Goal: Contribute content: Add original content to the website for others to see

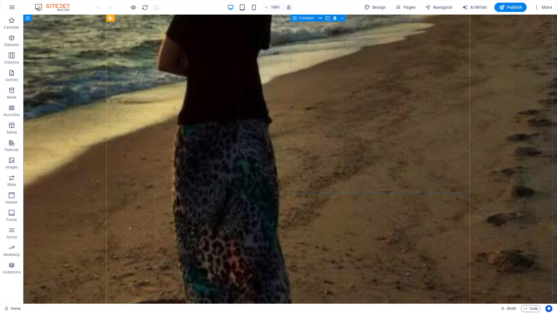
scroll to position [218, 0]
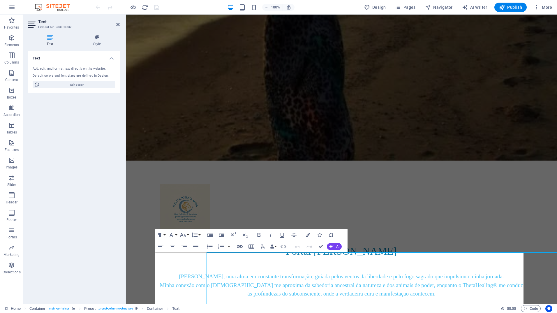
scroll to position [105, 0]
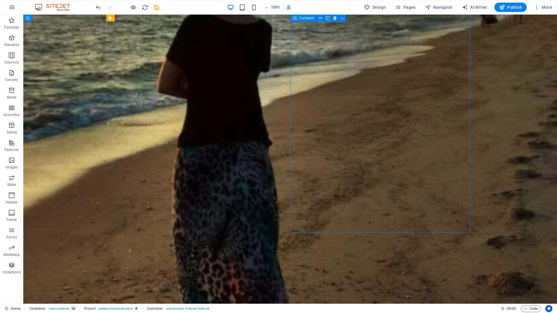
scroll to position [218, 0]
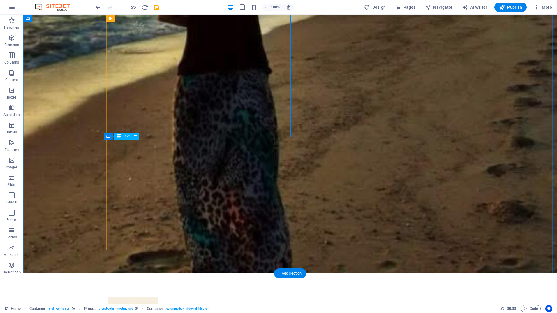
drag, startPoint x: 399, startPoint y: 226, endPoint x: 399, endPoint y: 229, distance: 3.8
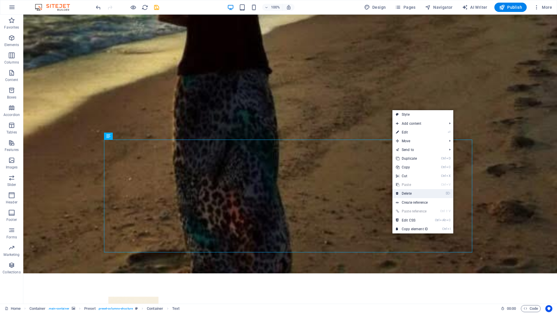
click at [419, 195] on link "⌦ Delete" at bounding box center [411, 193] width 39 height 9
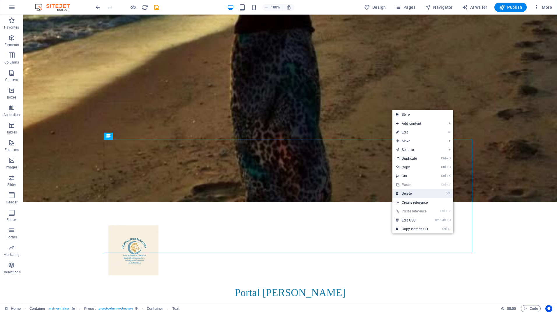
scroll to position [147, 0]
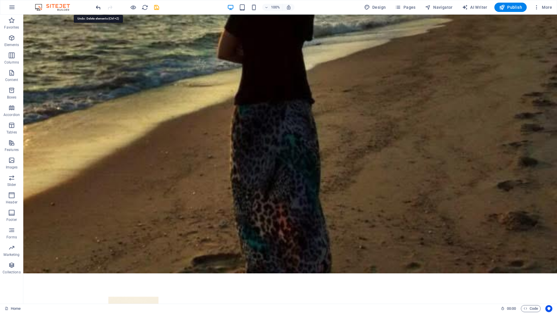
click at [98, 9] on icon "undo" at bounding box center [98, 7] width 7 height 7
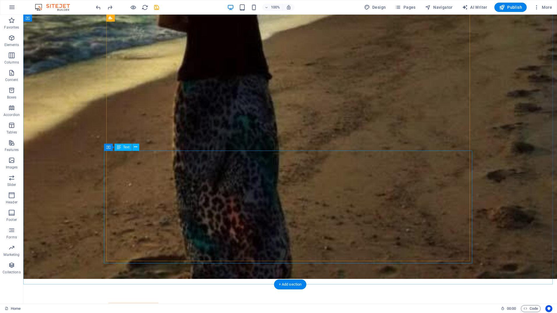
scroll to position [218, 0]
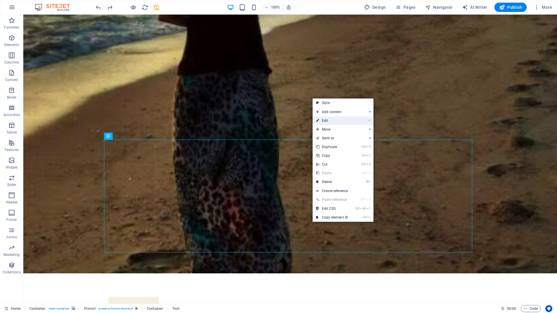
click at [336, 121] on link "⏎ Edit" at bounding box center [331, 120] width 39 height 9
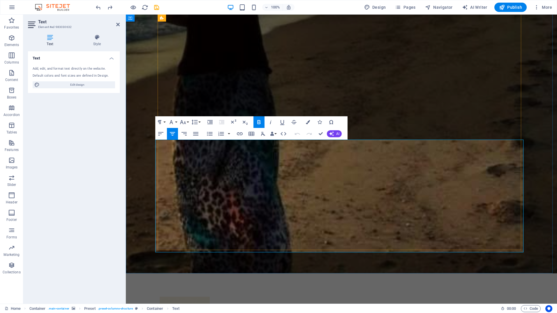
drag, startPoint x: 202, startPoint y: 236, endPoint x: 197, endPoint y: 208, distance: 28.4
drag, startPoint x: 364, startPoint y: 222, endPoint x: 279, endPoint y: 147, distance: 113.7
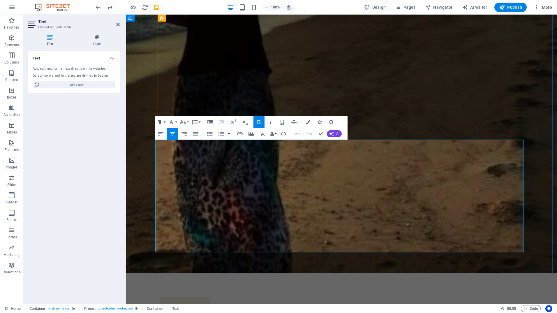
copy div "[PERSON_NAME] Holística e Xamânica | Fundadora do Portal [PERSON_NAME] ✨ Guardi…"
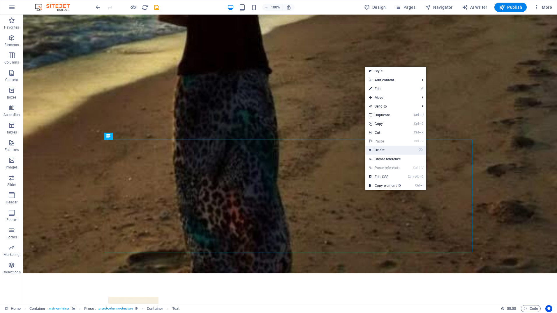
click at [380, 151] on link "⌦ Delete" at bounding box center [384, 150] width 39 height 9
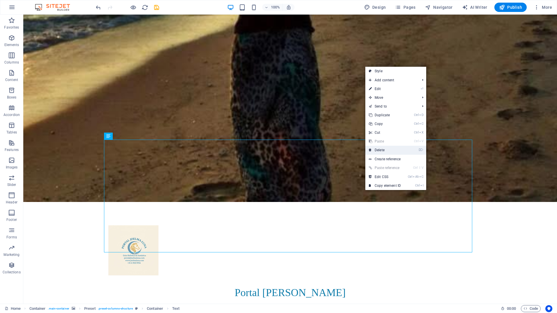
scroll to position [147, 0]
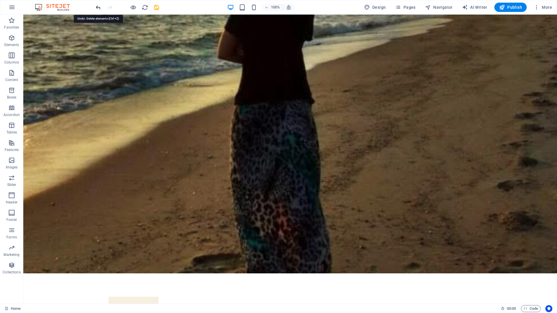
click at [98, 7] on icon "undo" at bounding box center [98, 7] width 7 height 7
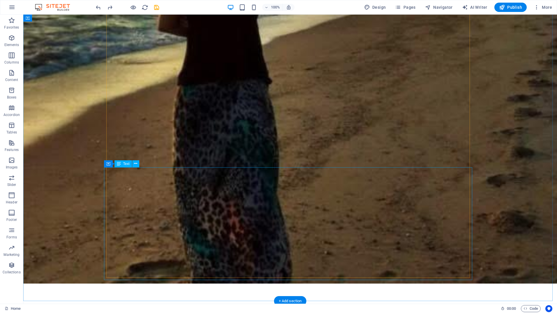
scroll to position [218, 0]
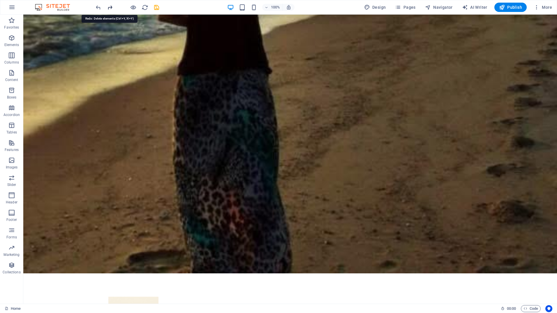
click at [110, 7] on icon "redo" at bounding box center [110, 7] width 7 height 7
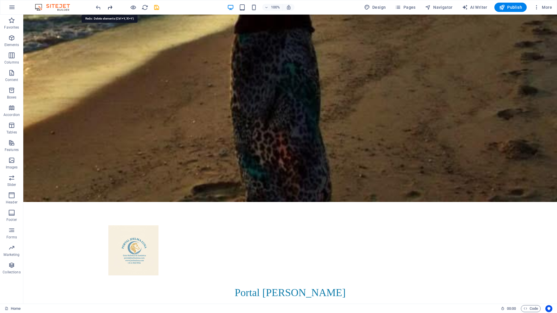
scroll to position [147, 0]
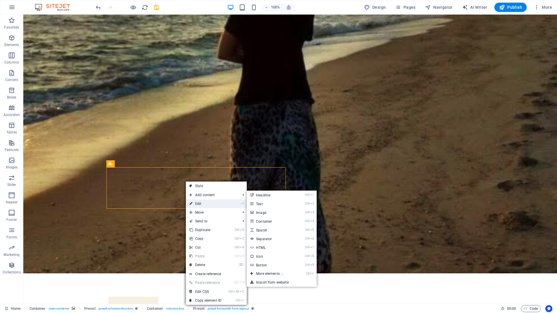
click at [195, 202] on link "⏎ Edit" at bounding box center [205, 203] width 39 height 9
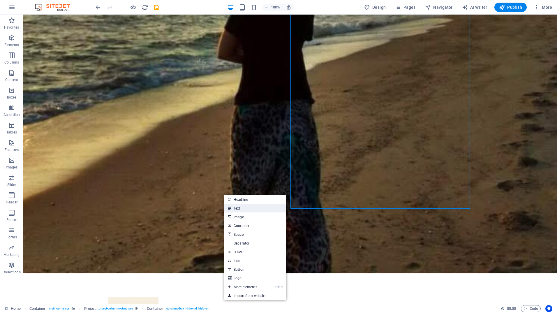
click at [233, 206] on link "Text" at bounding box center [255, 207] width 62 height 9
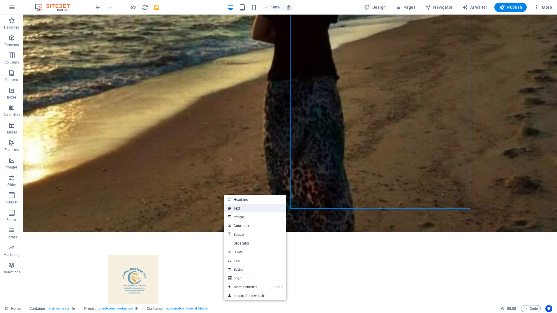
scroll to position [105, 0]
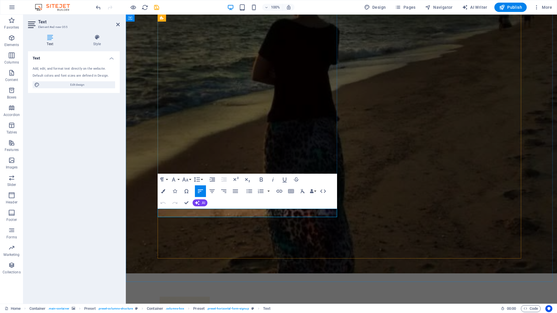
drag, startPoint x: 209, startPoint y: 212, endPoint x: 157, endPoint y: 212, distance: 52.4
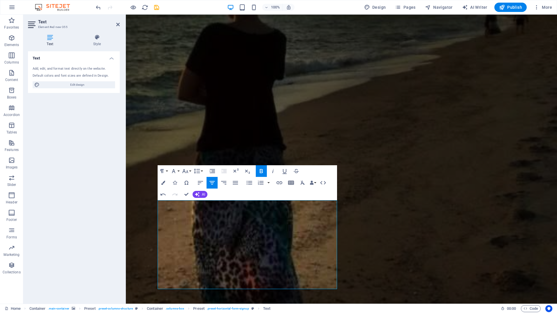
scroll to position [193, 0]
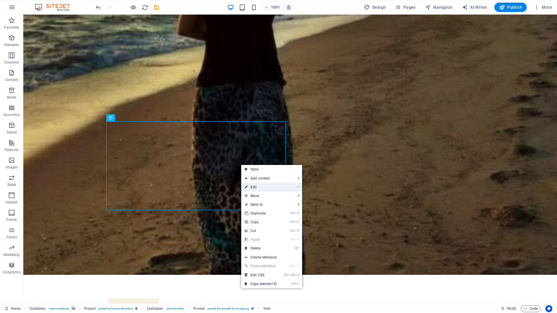
click at [251, 188] on link "⏎ Edit" at bounding box center [260, 187] width 39 height 9
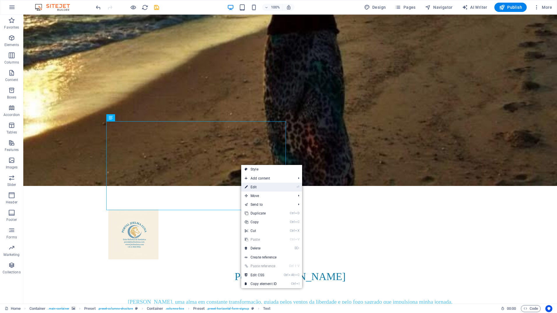
scroll to position [105, 0]
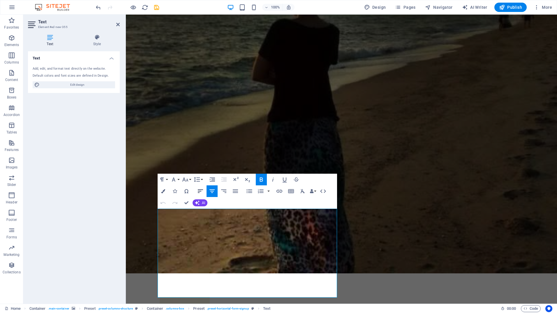
click at [200, 192] on icon "button" at bounding box center [200, 190] width 7 height 7
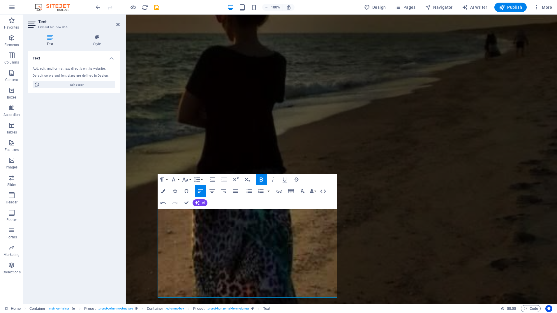
click at [200, 192] on icon "button" at bounding box center [200, 190] width 7 height 7
drag, startPoint x: 307, startPoint y: 246, endPoint x: 298, endPoint y: 256, distance: 13.6
drag, startPoint x: 276, startPoint y: 291, endPoint x: 158, endPoint y: 217, distance: 139.5
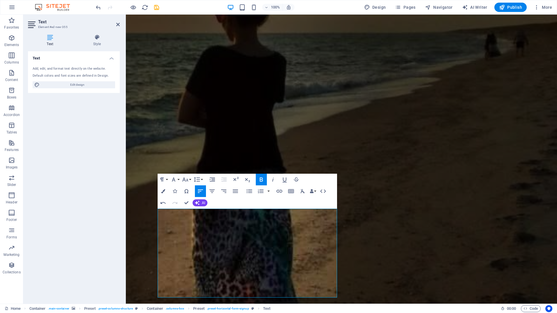
click at [199, 189] on icon "button" at bounding box center [200, 190] width 7 height 7
click at [212, 190] on icon "button" at bounding box center [211, 190] width 7 height 7
click at [233, 191] on icon "button" at bounding box center [235, 190] width 7 height 7
click at [212, 191] on icon "button" at bounding box center [211, 190] width 7 height 7
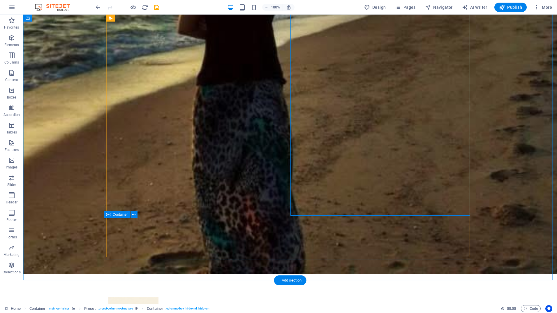
scroll to position [194, 0]
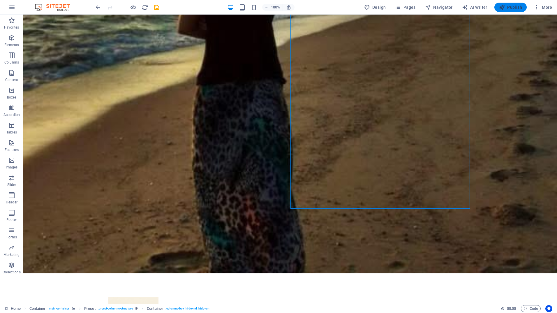
click at [508, 7] on span "Publish" at bounding box center [510, 7] width 23 height 6
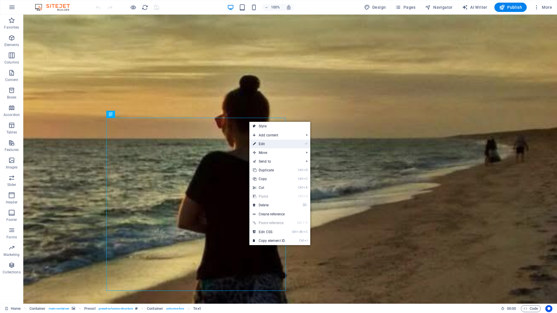
click at [272, 143] on link "⏎ Edit" at bounding box center [268, 143] width 39 height 9
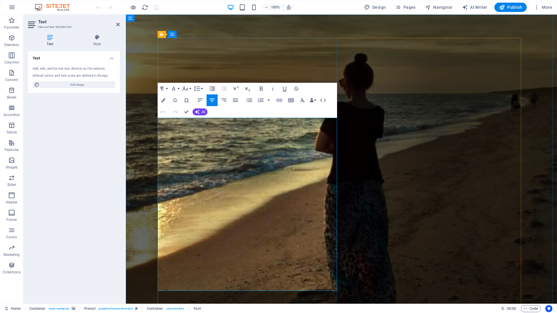
drag, startPoint x: 334, startPoint y: 275, endPoint x: 294, endPoint y: 199, distance: 86.2
drag, startPoint x: 334, startPoint y: 277, endPoint x: 218, endPoint y: 130, distance: 187.5
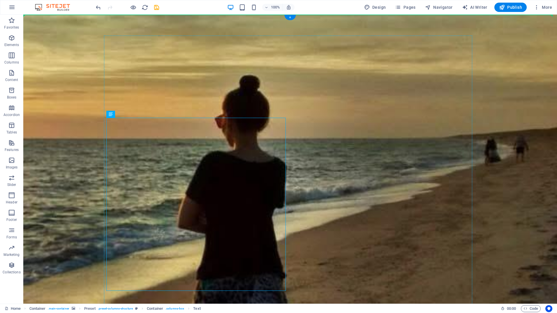
drag, startPoint x: 171, startPoint y: 124, endPoint x: 354, endPoint y: 125, distance: 182.8
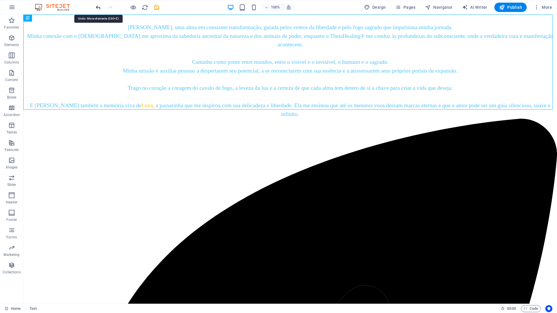
click at [98, 8] on icon "undo" at bounding box center [98, 7] width 7 height 7
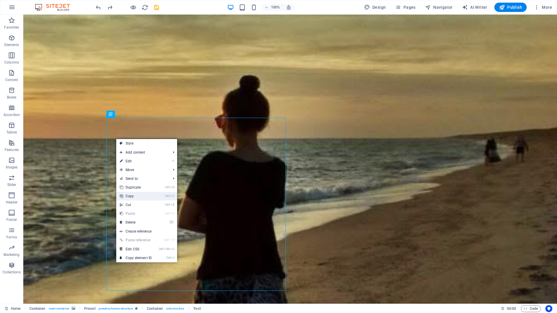
click at [141, 197] on link "Ctrl C Copy" at bounding box center [135, 196] width 39 height 9
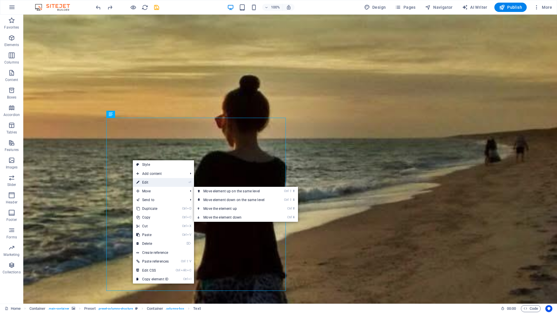
click at [147, 182] on link "⏎ Edit" at bounding box center [152, 182] width 39 height 9
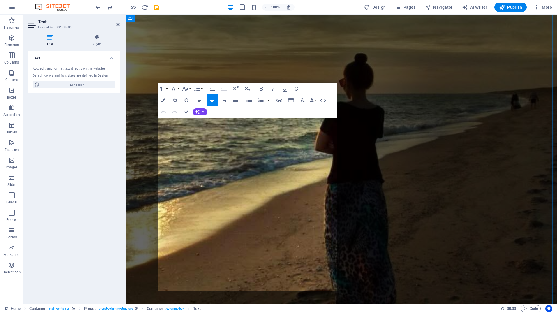
drag, startPoint x: 162, startPoint y: 131, endPoint x: 336, endPoint y: 278, distance: 227.2
copy div "[PERSON_NAME], uma alma em constante transformação, guiada pelos ventos da libe…"
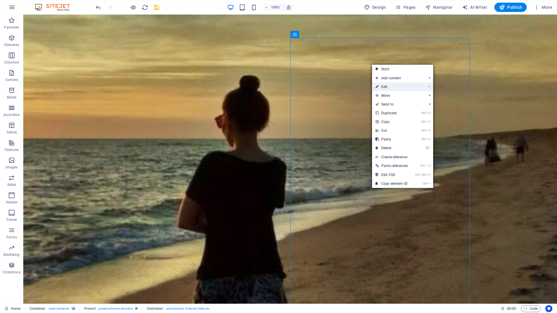
drag, startPoint x: 392, startPoint y: 85, endPoint x: 273, endPoint y: 71, distance: 119.9
click at [392, 85] on link "⏎ Edit" at bounding box center [391, 86] width 39 height 9
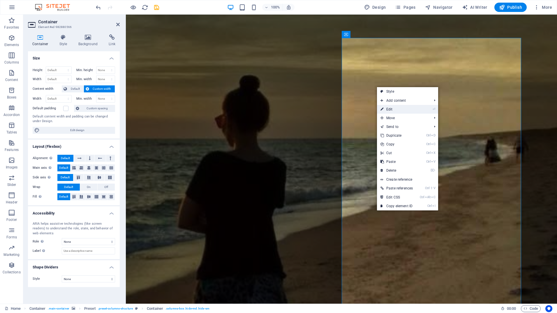
click at [409, 110] on link "⏎ Edit" at bounding box center [396, 109] width 39 height 9
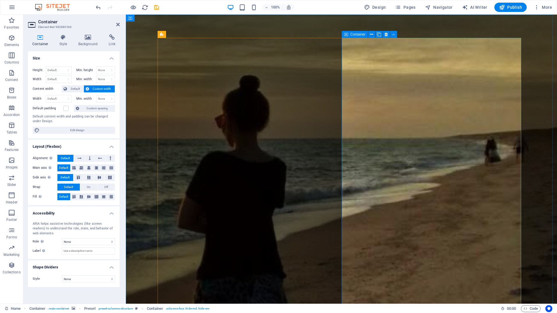
click at [358, 34] on span "Container" at bounding box center [357, 34] width 15 height 3
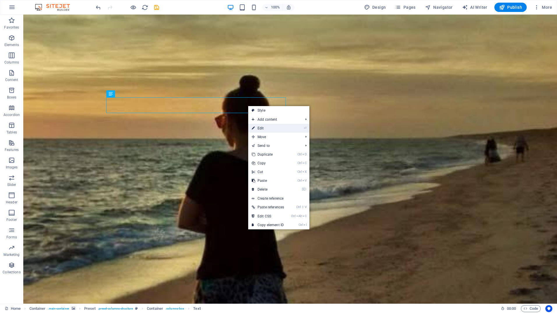
drag, startPoint x: 258, startPoint y: 128, endPoint x: 133, endPoint y: 113, distance: 126.3
click at [258, 128] on link "⏎ Edit" at bounding box center [267, 128] width 39 height 9
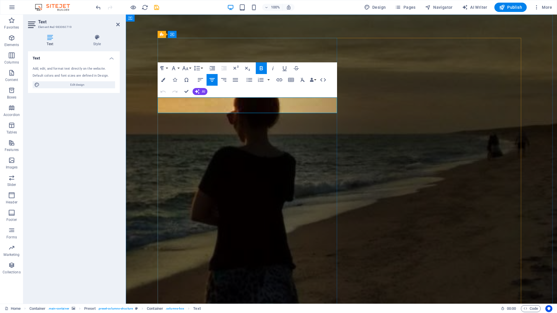
drag, startPoint x: 296, startPoint y: 104, endPoint x: 274, endPoint y: 124, distance: 29.1
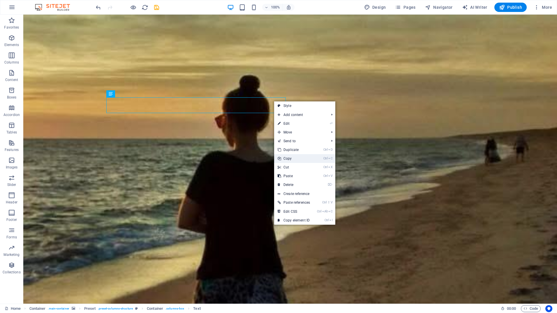
click at [290, 158] on link "Ctrl C Copy" at bounding box center [293, 158] width 39 height 9
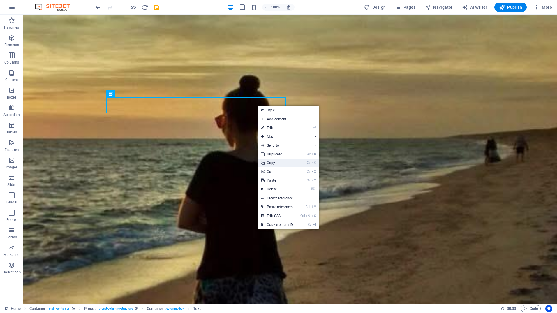
click at [266, 161] on link "Ctrl C Copy" at bounding box center [276, 162] width 39 height 9
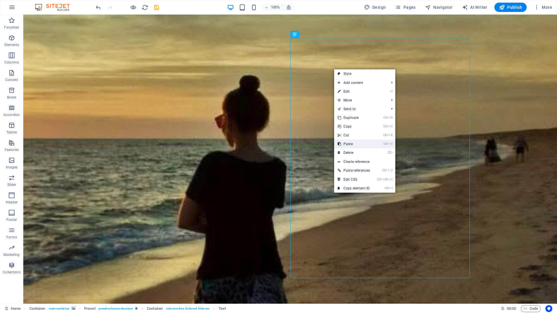
click at [343, 144] on link "Ctrl V Paste" at bounding box center [353, 143] width 39 height 9
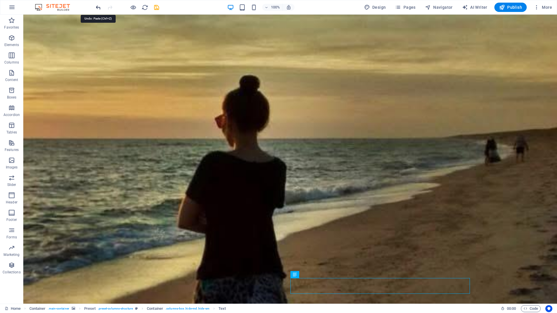
click at [99, 6] on icon "undo" at bounding box center [98, 7] width 7 height 7
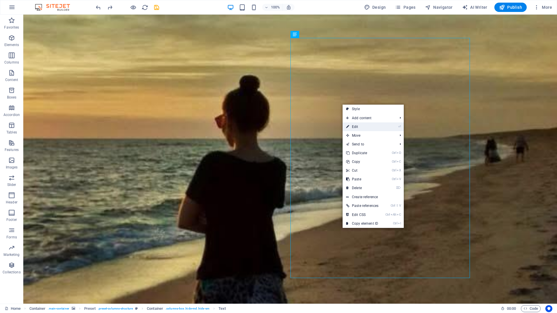
click at [357, 126] on link "⏎ Edit" at bounding box center [361, 126] width 39 height 9
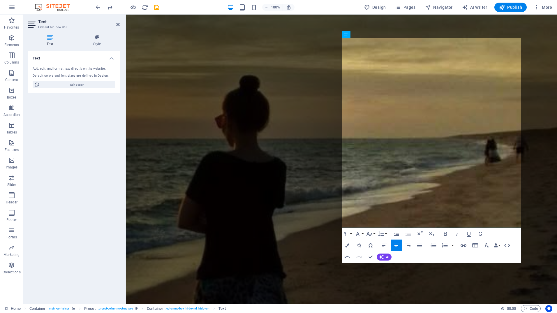
click at [539, 146] on figure at bounding box center [341, 241] width 431 height 453
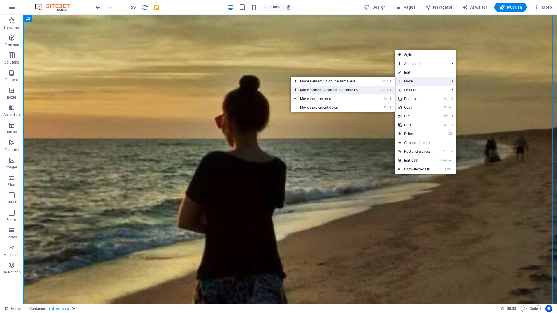
click at [352, 89] on link "Ctrl ⇧ ⬇ Move element down on the same level" at bounding box center [331, 90] width 82 height 9
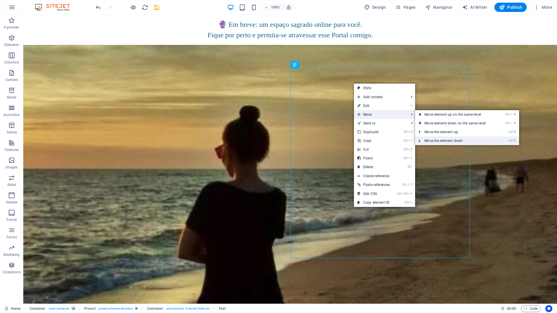
click at [438, 139] on link "Ctrl ⬇ Move the element down" at bounding box center [456, 140] width 82 height 9
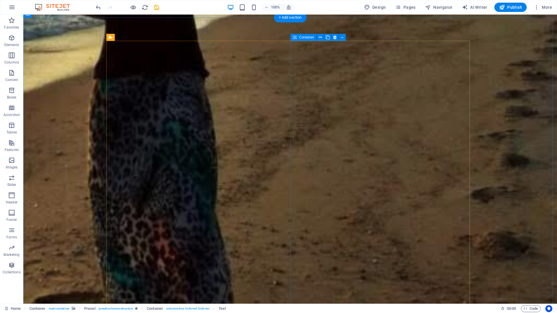
scroll to position [323, 0]
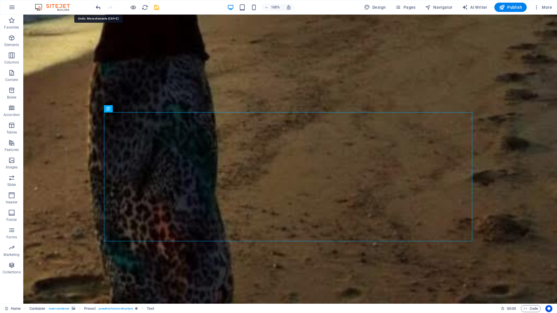
click at [97, 8] on icon "undo" at bounding box center [98, 7] width 7 height 7
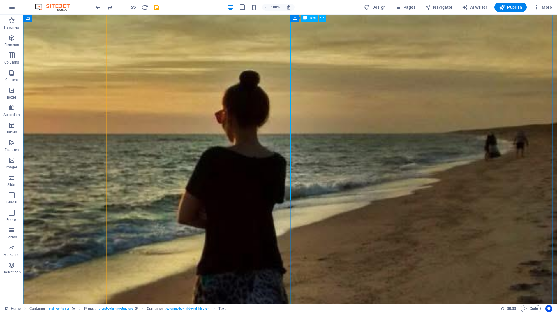
scroll to position [0, 0]
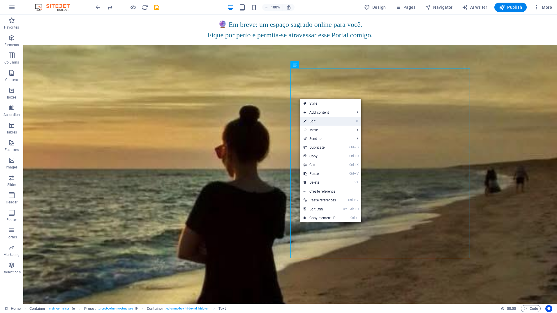
click at [312, 121] on link "⏎ Edit" at bounding box center [319, 121] width 39 height 9
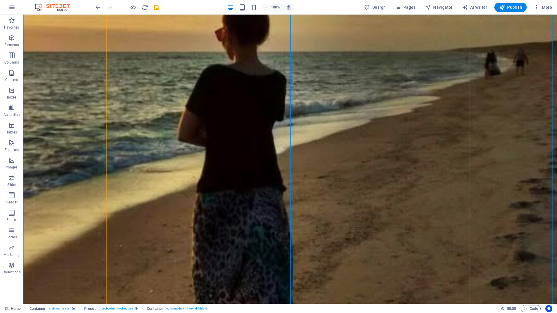
scroll to position [146, 0]
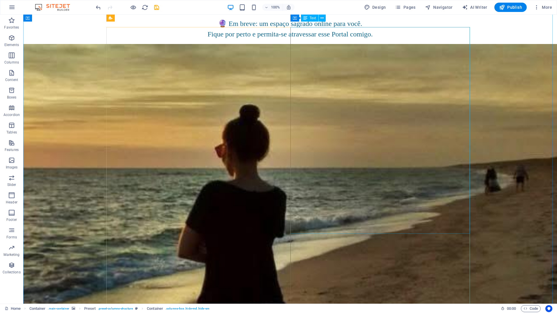
scroll to position [0, 0]
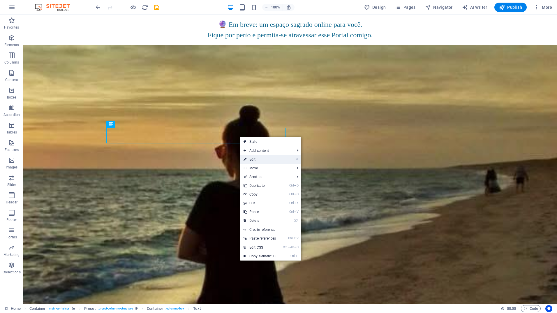
drag, startPoint x: 260, startPoint y: 159, endPoint x: 133, endPoint y: 141, distance: 128.8
click at [260, 159] on link "⏎ Edit" at bounding box center [259, 159] width 39 height 9
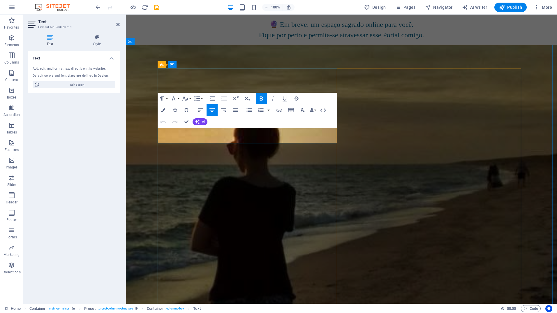
drag, startPoint x: 288, startPoint y: 137, endPoint x: 208, endPoint y: 130, distance: 80.9
copy span "Portal [PERSON_NAME]"
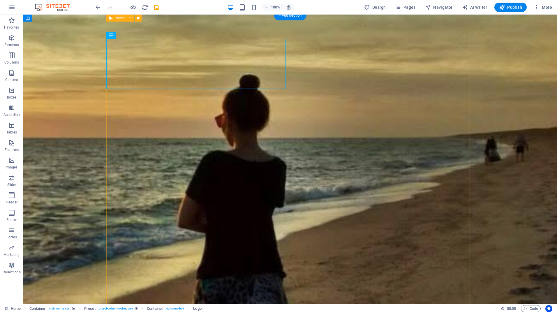
scroll to position [29, 0]
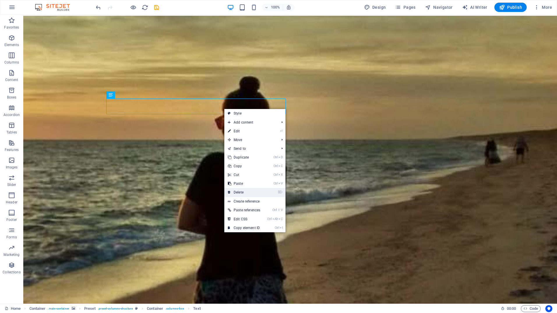
click at [247, 191] on link "⌦ Delete" at bounding box center [243, 192] width 39 height 9
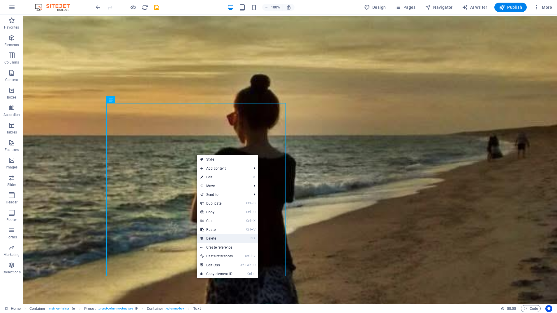
click at [207, 236] on link "⌦ Delete" at bounding box center [216, 238] width 39 height 9
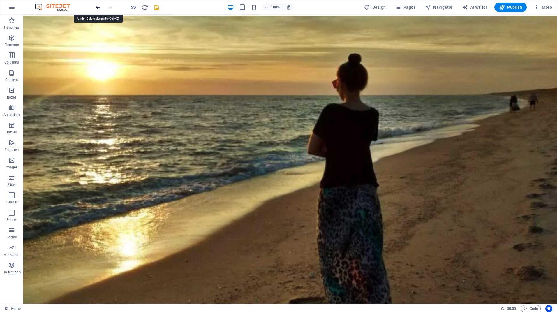
click at [98, 6] on icon "undo" at bounding box center [98, 7] width 7 height 7
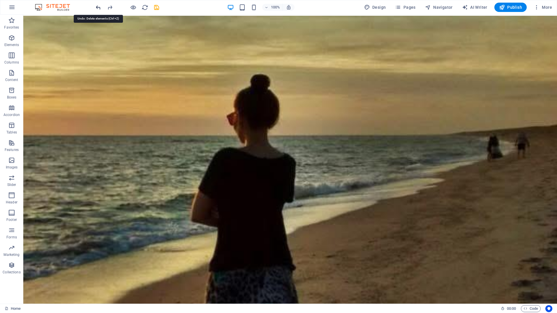
click at [98, 7] on icon "undo" at bounding box center [98, 7] width 7 height 7
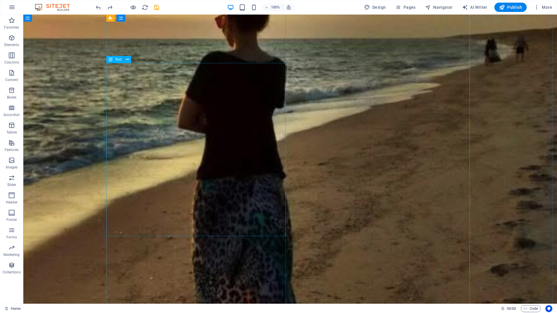
scroll to position [136, 0]
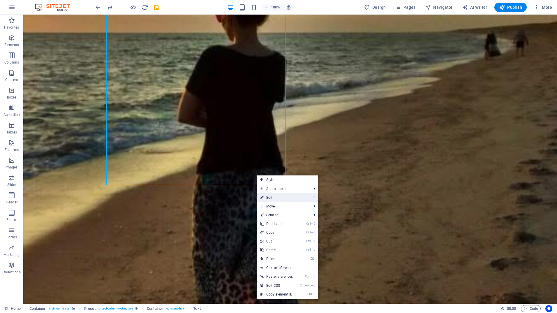
click at [263, 194] on link "⏎ Edit" at bounding box center [276, 197] width 39 height 9
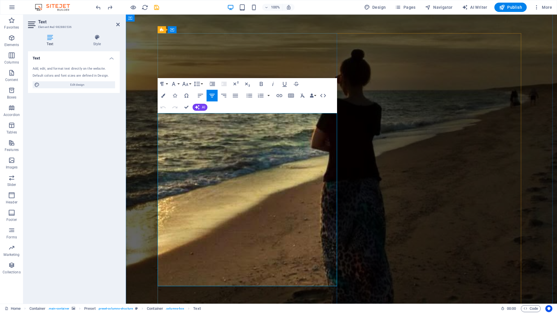
drag, startPoint x: 336, startPoint y: 271, endPoint x: 164, endPoint y: 127, distance: 224.4
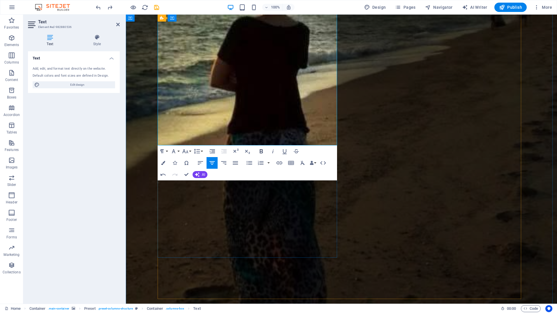
scroll to position [155, 0]
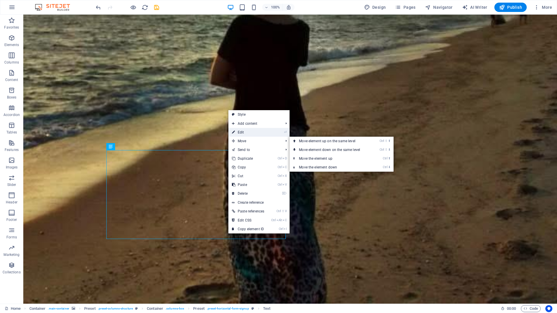
click at [243, 135] on link "⏎ Edit" at bounding box center [247, 132] width 39 height 9
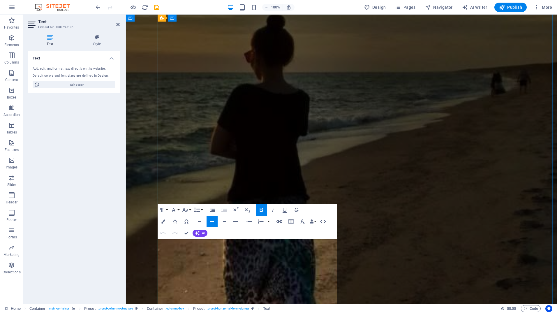
scroll to position [96, 0]
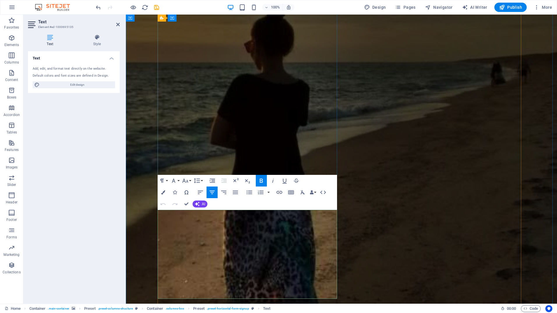
drag, startPoint x: 276, startPoint y: 293, endPoint x: 209, endPoint y: 214, distance: 103.9
copy div "[PERSON_NAME] Holística e Xamânica | Fundadora do Portal [PERSON_NAME] ✨ Guardi…"
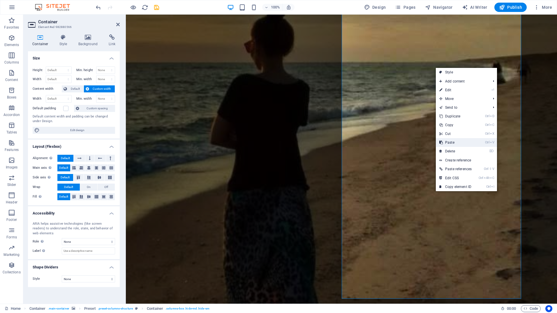
click at [456, 142] on link "Ctrl V Paste" at bounding box center [454, 142] width 39 height 9
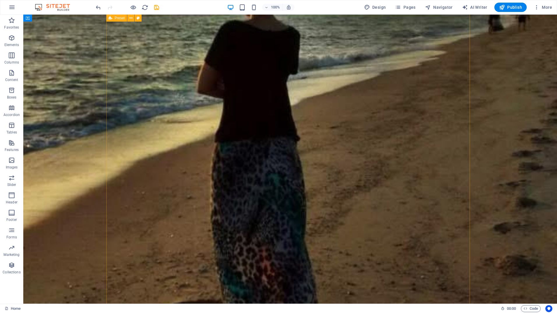
scroll to position [171, 0]
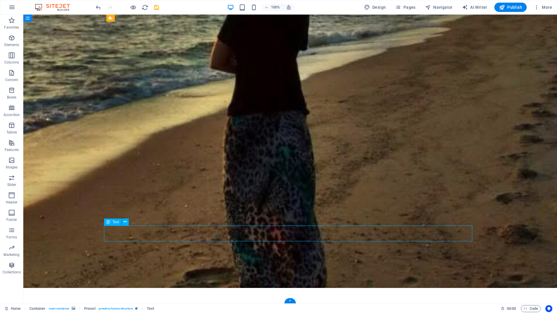
scroll to position [155, 0]
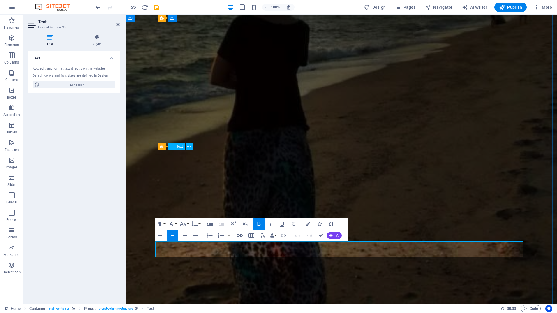
drag, startPoint x: 384, startPoint y: 250, endPoint x: 414, endPoint y: 253, distance: 31.0
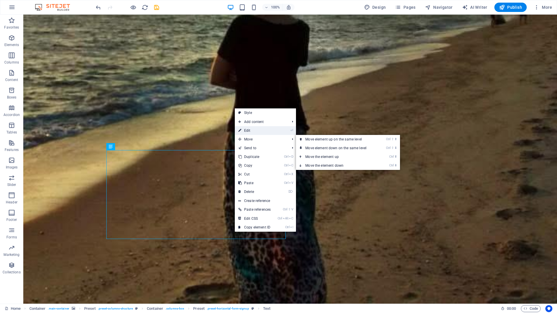
drag, startPoint x: 255, startPoint y: 130, endPoint x: 133, endPoint y: 130, distance: 122.0
click at [255, 130] on link "⏎ Edit" at bounding box center [254, 130] width 39 height 9
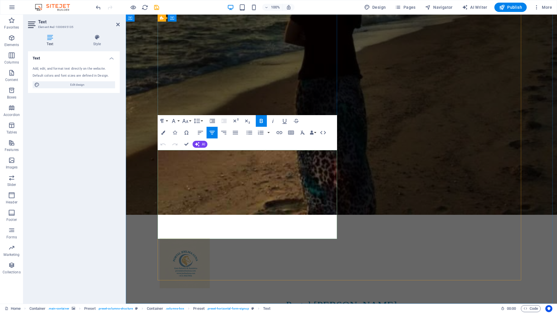
drag, startPoint x: 274, startPoint y: 235, endPoint x: 209, endPoint y: 155, distance: 102.6
copy div "[PERSON_NAME] Holística e Xamânica | Fundadora do Portal [PERSON_NAME] ✨ Guardi…"
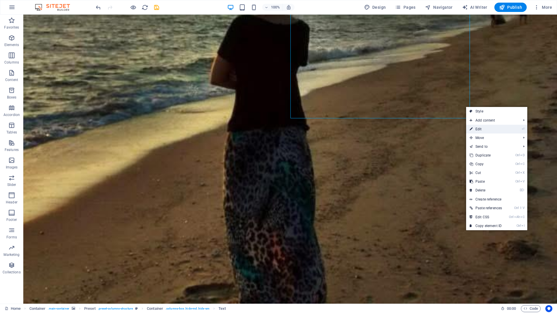
click at [479, 130] on link "⏎ Edit" at bounding box center [485, 129] width 39 height 9
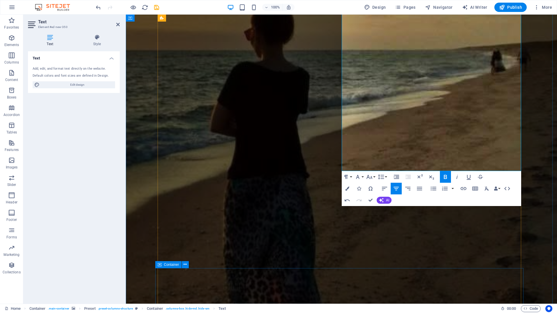
scroll to position [146, 0]
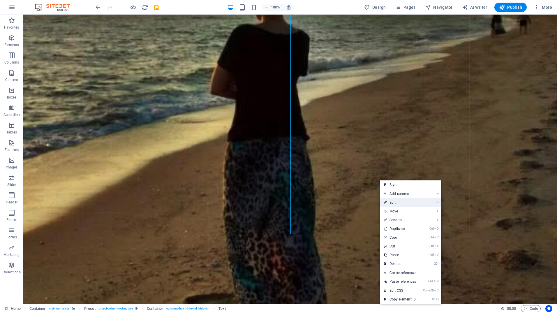
click at [403, 205] on link "⏎ Edit" at bounding box center [399, 202] width 39 height 9
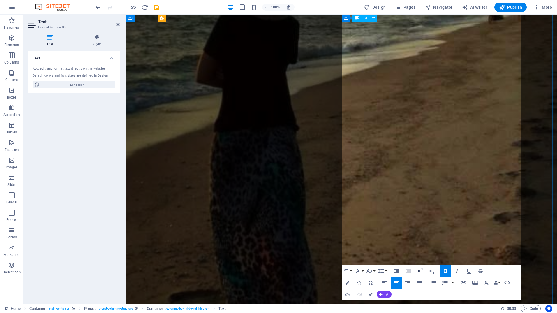
scroll to position [172, 0]
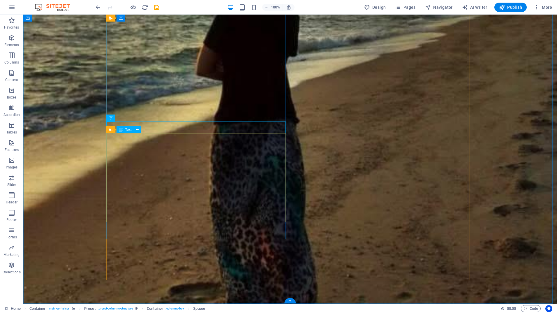
scroll to position [143, 0]
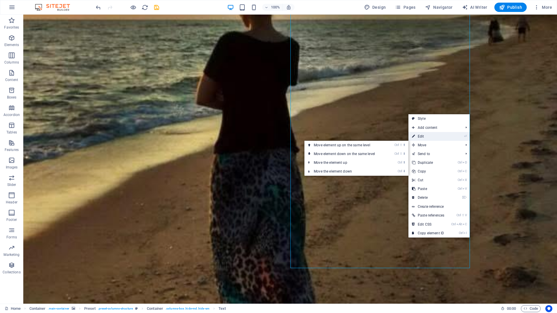
click at [423, 139] on link "⏎ Edit" at bounding box center [427, 136] width 39 height 9
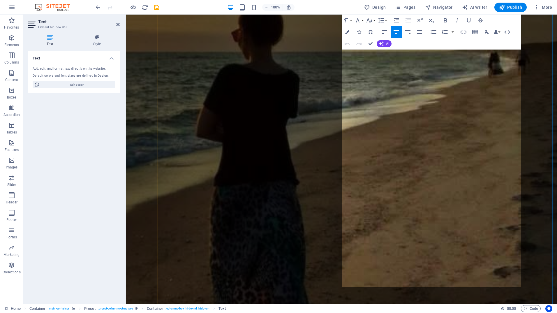
scroll to position [146, 0]
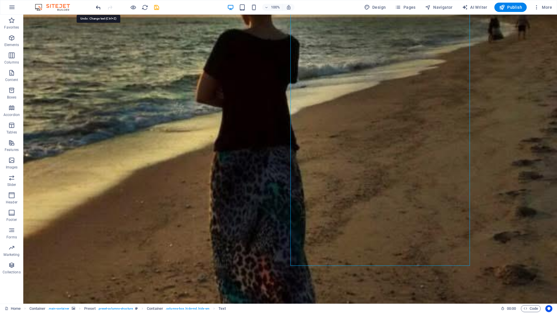
click at [98, 8] on icon "undo" at bounding box center [98, 7] width 7 height 7
click at [485, 203] on figure at bounding box center [289, 114] width 533 height 431
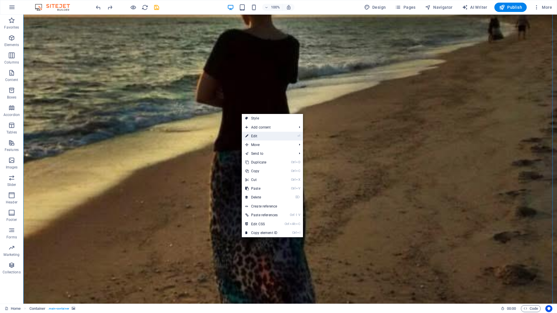
drag, startPoint x: 259, startPoint y: 136, endPoint x: 113, endPoint y: 207, distance: 162.3
click at [259, 136] on link "⏎ Edit" at bounding box center [261, 136] width 39 height 9
select select "%"
select select "vh"
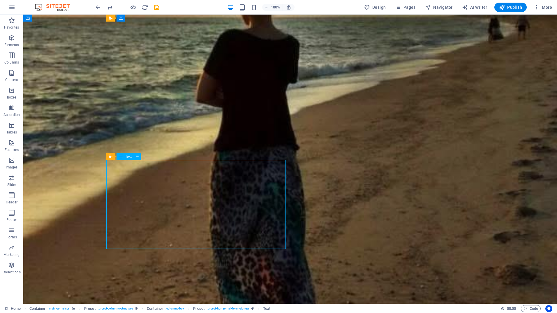
drag, startPoint x: 169, startPoint y: 245, endPoint x: 265, endPoint y: 242, distance: 95.8
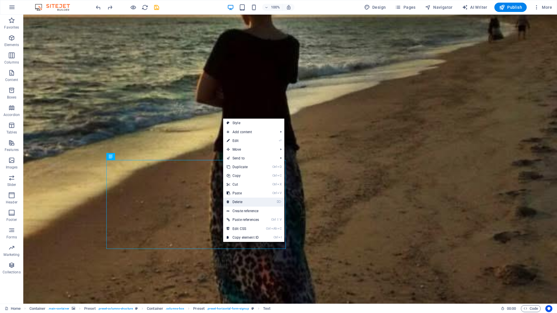
click at [238, 202] on link "⌦ Delete" at bounding box center [242, 201] width 39 height 9
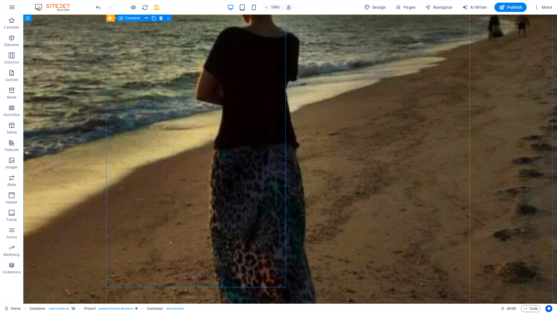
scroll to position [172, 0]
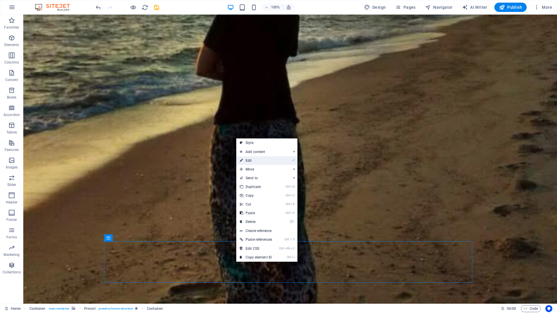
click at [256, 161] on link "⏎ Edit" at bounding box center [255, 160] width 39 height 9
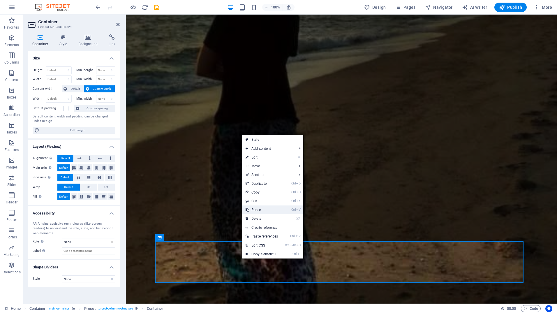
click at [264, 207] on link "Ctrl V Paste" at bounding box center [261, 209] width 39 height 9
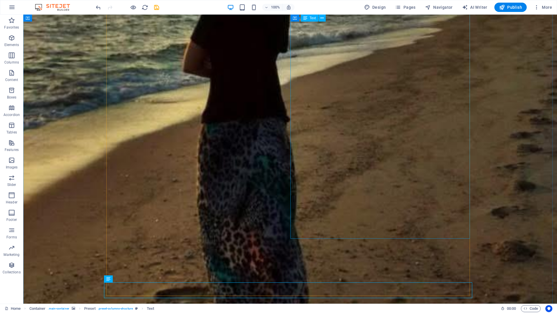
scroll to position [188, 0]
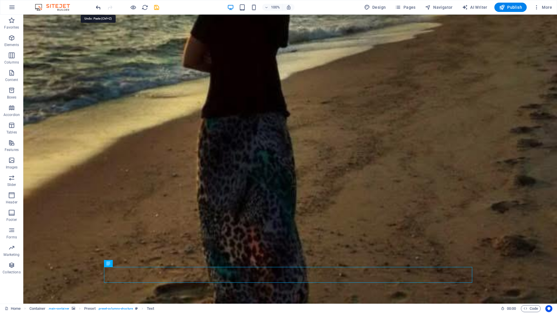
click at [97, 7] on icon "undo" at bounding box center [98, 7] width 7 height 7
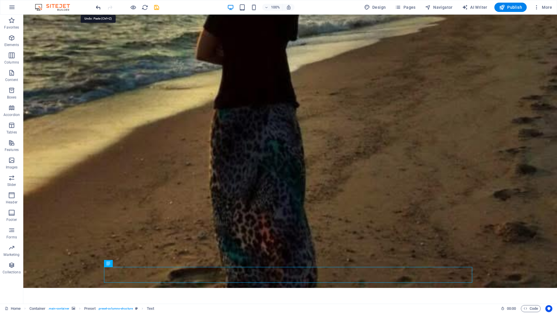
scroll to position [172, 0]
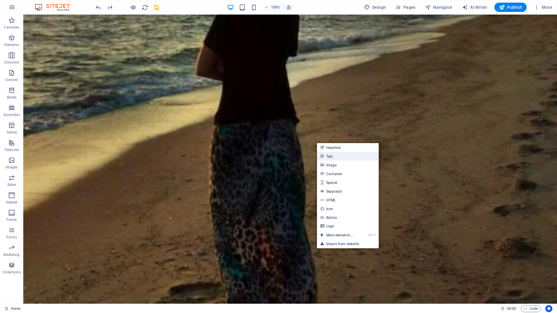
click at [336, 156] on link "Text" at bounding box center [348, 156] width 62 height 9
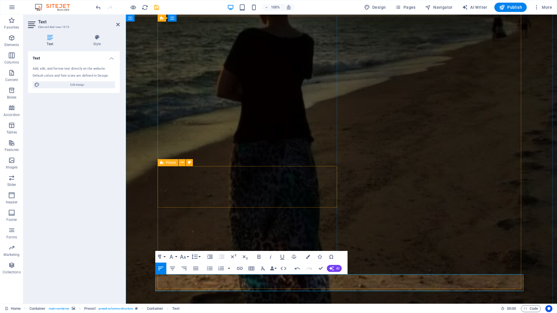
scroll to position [414, 1]
drag, startPoint x: 298, startPoint y: 284, endPoint x: 165, endPoint y: 277, distance: 132.9
drag, startPoint x: 298, startPoint y: 288, endPoint x: 157, endPoint y: 282, distance: 141.3
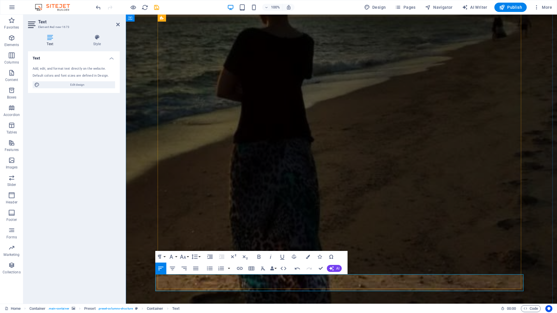
click at [173, 269] on icon "button" at bounding box center [172, 268] width 7 height 7
click at [188, 256] on button "Font Size" at bounding box center [183, 257] width 11 height 12
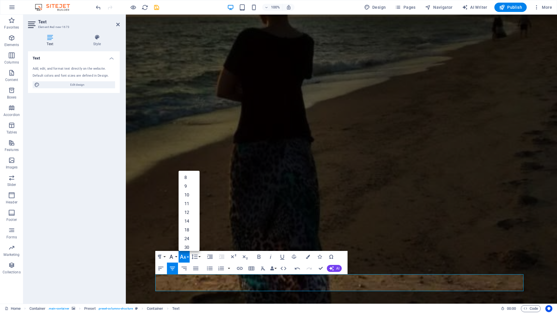
click at [177, 257] on button "Font Family" at bounding box center [172, 257] width 11 height 12
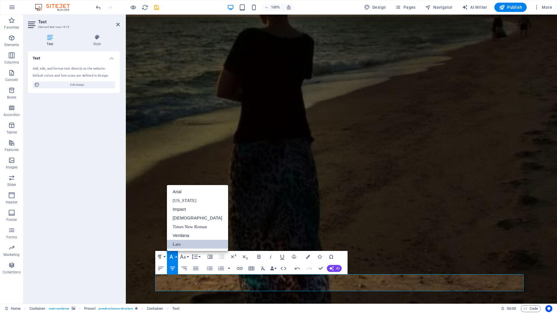
scroll to position [0, 0]
click at [192, 228] on link "Times New Roman" at bounding box center [197, 226] width 61 height 9
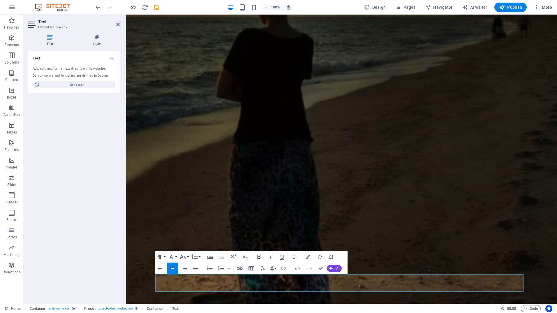
click at [258, 257] on icon "button" at bounding box center [258, 256] width 3 height 4
drag, startPoint x: 423, startPoint y: 286, endPoint x: 405, endPoint y: 281, distance: 18.2
drag, startPoint x: 405, startPoint y: 288, endPoint x: 401, endPoint y: 283, distance: 6.6
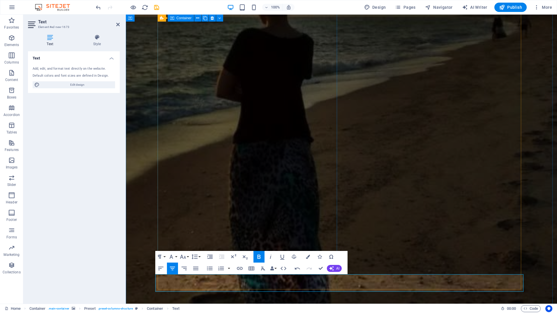
click at [306, 257] on icon "button" at bounding box center [308, 256] width 4 height 4
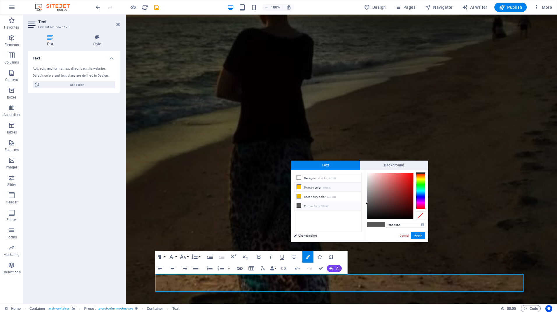
click at [313, 187] on li "Primary color #ffc600" at bounding box center [327, 186] width 67 height 9
type input "#ffc600"
click at [418, 235] on button "Apply" at bounding box center [417, 235] width 15 height 7
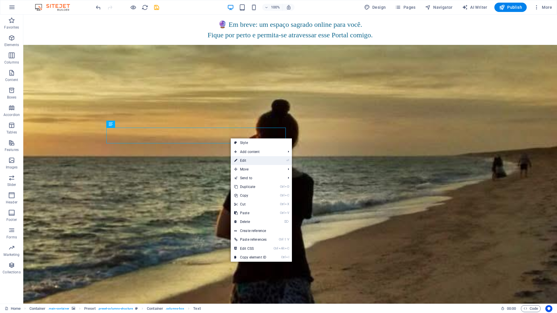
click at [248, 160] on link "⏎ Edit" at bounding box center [250, 160] width 39 height 9
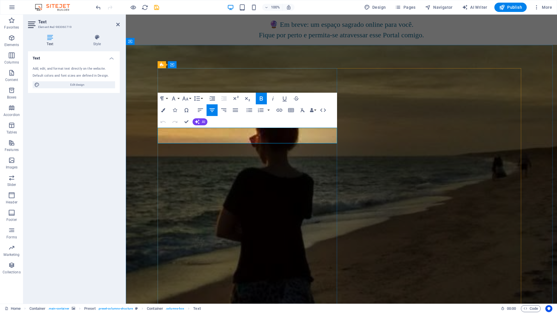
drag, startPoint x: 289, startPoint y: 136, endPoint x: 204, endPoint y: 135, distance: 84.7
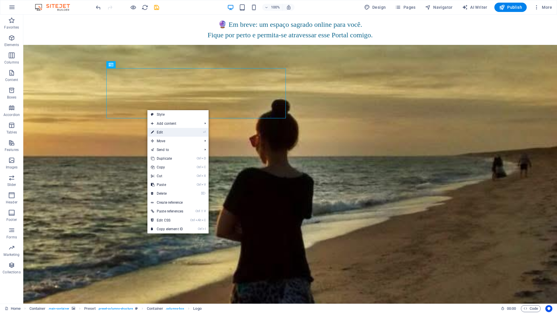
click at [160, 132] on link "⏎ Edit" at bounding box center [166, 132] width 39 height 9
select select "px"
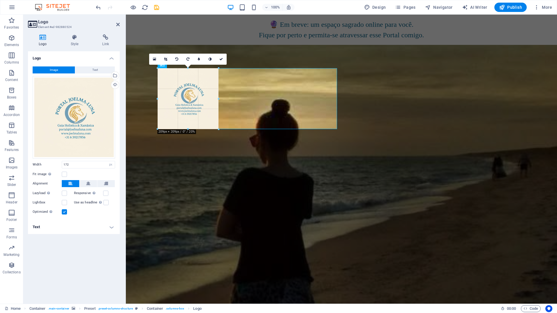
drag, startPoint x: 207, startPoint y: 118, endPoint x: 214, endPoint y: 130, distance: 12.9
type input "209"
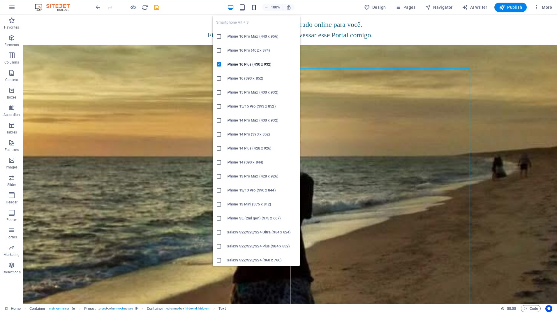
click at [255, 8] on icon "button" at bounding box center [253, 7] width 7 height 7
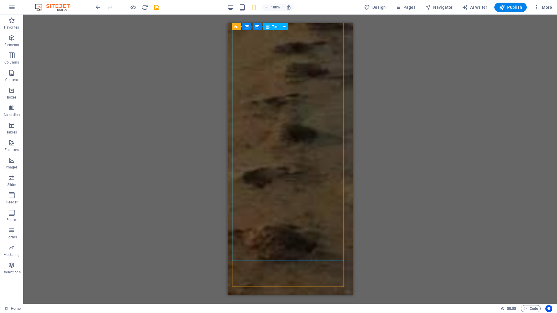
scroll to position [442, 0]
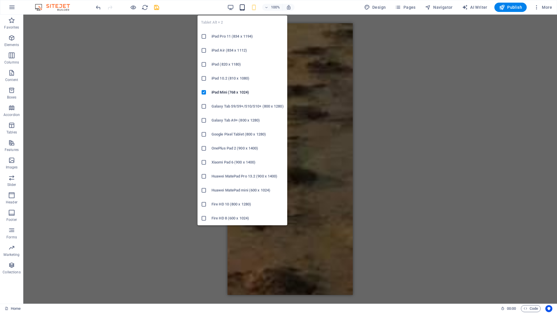
click at [241, 7] on icon "button" at bounding box center [242, 7] width 7 height 7
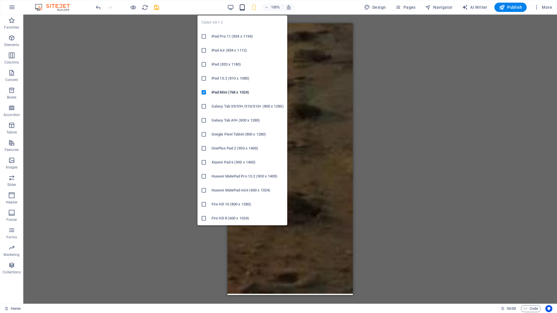
scroll to position [403, 0]
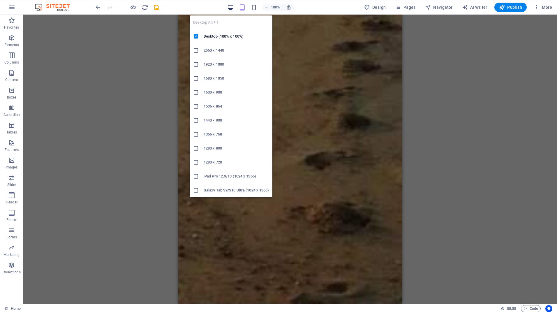
click at [231, 6] on icon "button" at bounding box center [230, 7] width 7 height 7
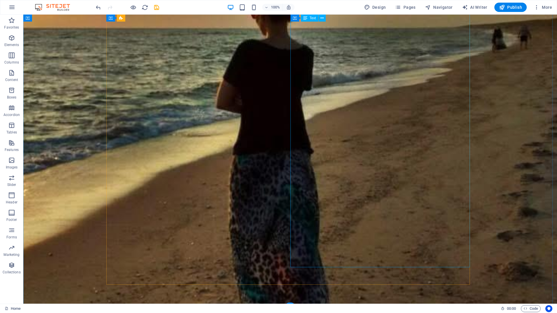
scroll to position [119, 0]
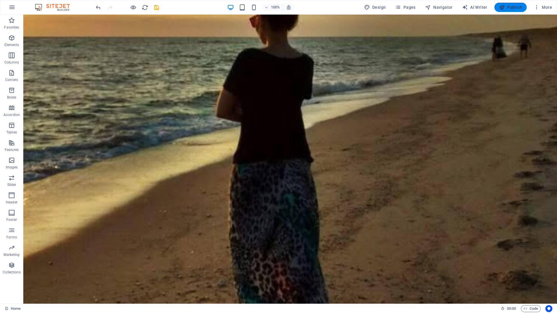
click at [513, 8] on span "Publish" at bounding box center [510, 7] width 23 height 6
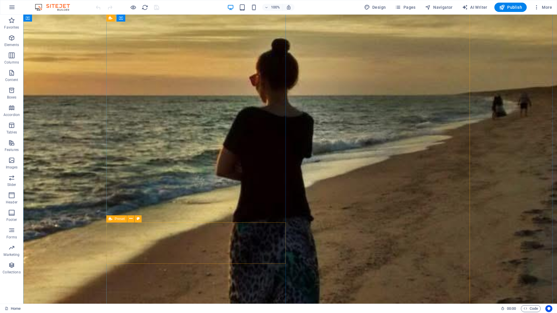
scroll to position [58, 0]
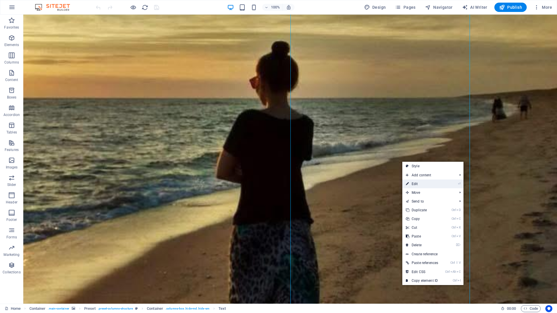
click at [429, 185] on link "⏎ Edit" at bounding box center [421, 183] width 39 height 9
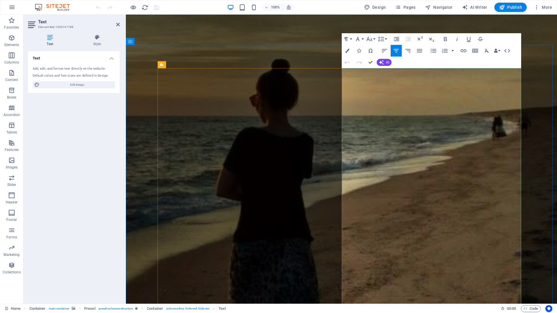
scroll to position [148, 0]
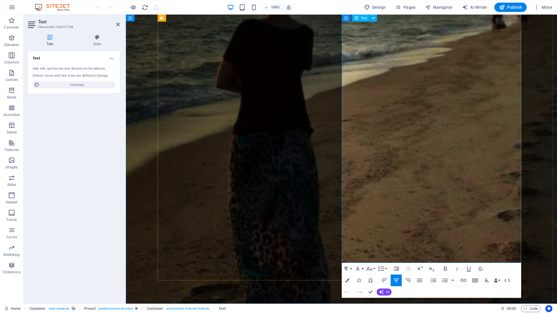
drag, startPoint x: 390, startPoint y: 84, endPoint x: 493, endPoint y: 254, distance: 198.6
copy div "Portal Joelma-Luna Sou Joelma, uma alma em constante transformação, guiada pelo…"
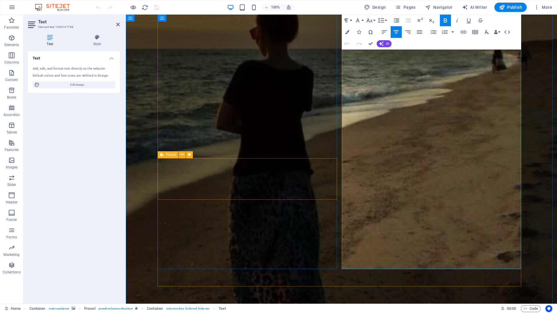
scroll to position [61, 0]
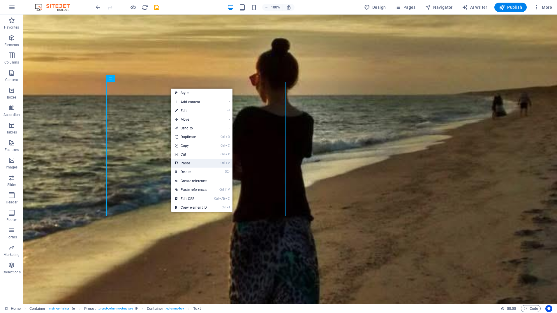
click at [193, 163] on link "Ctrl V Paste" at bounding box center [190, 163] width 39 height 9
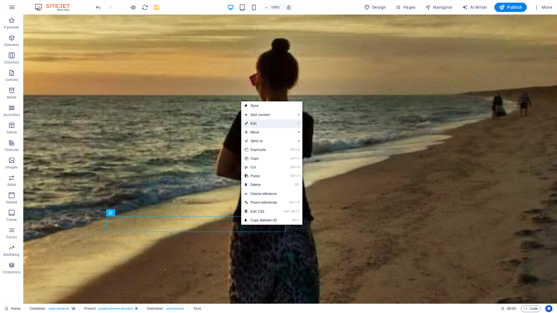
click at [257, 125] on link "⏎ Edit" at bounding box center [260, 123] width 39 height 9
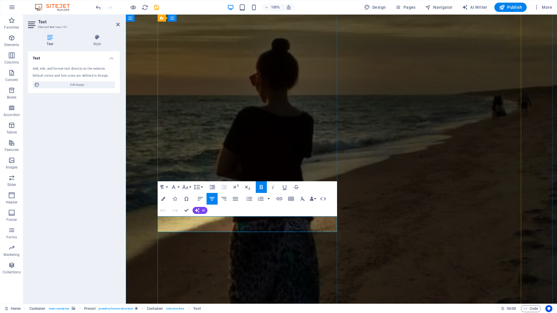
drag, startPoint x: 293, startPoint y: 225, endPoint x: 205, endPoint y: 220, distance: 87.5
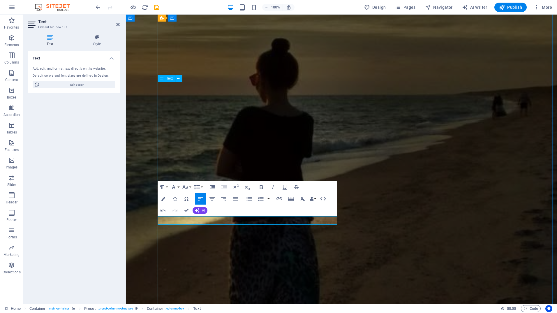
drag, startPoint x: 229, startPoint y: 150, endPoint x: 332, endPoint y: 152, distance: 102.5
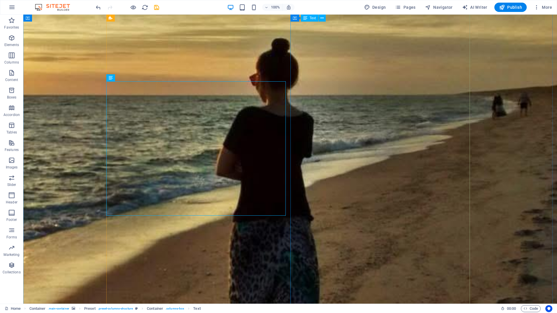
scroll to position [148, 0]
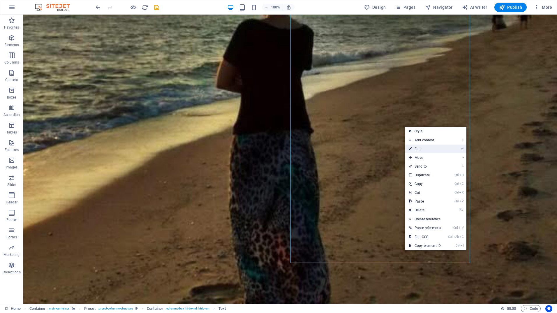
click at [427, 149] on link "⏎ Edit" at bounding box center [424, 148] width 39 height 9
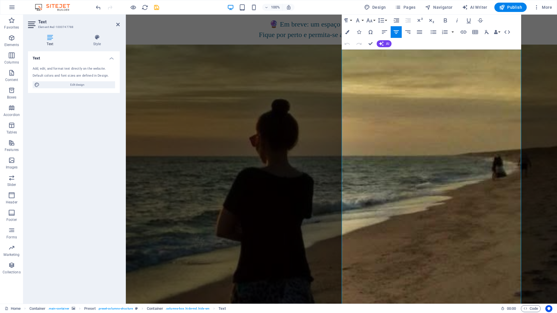
scroll to position [0, 0]
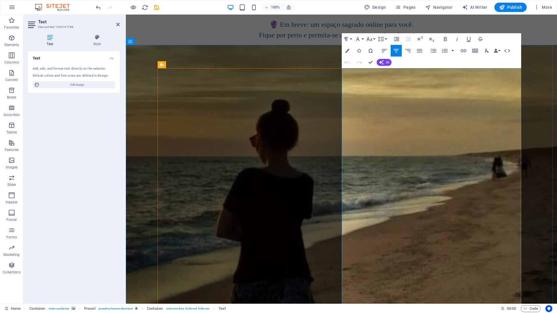
drag, startPoint x: 457, startPoint y: 251, endPoint x: 390, endPoint y: 89, distance: 175.4
copy div "Portal Joelma-Luna Sou Joelma, uma alma em constante transformação, guiada pelo…"
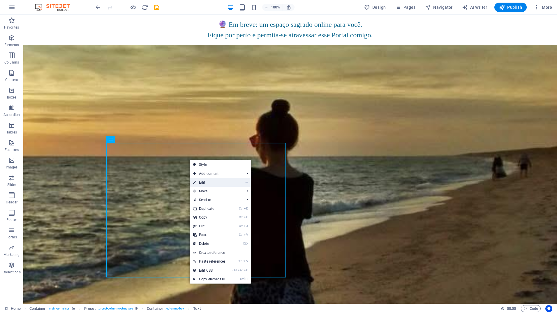
click at [204, 180] on link "⏎ Edit" at bounding box center [208, 182] width 39 height 9
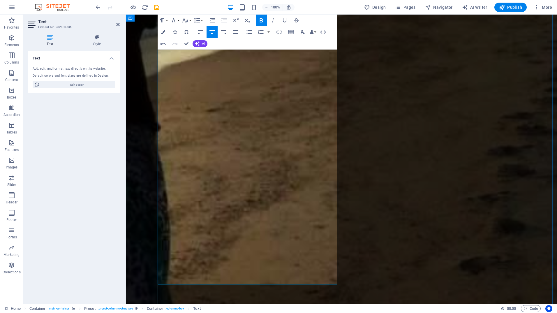
scroll to position [291, 0]
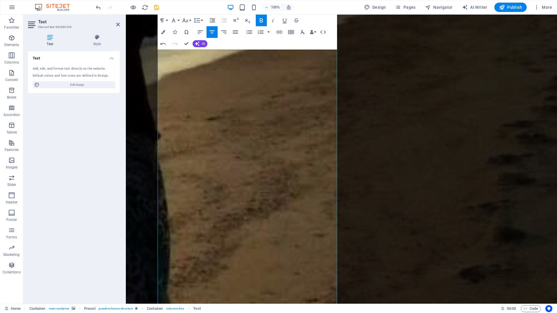
click at [147, 175] on figure at bounding box center [341, 85] width 431 height 663
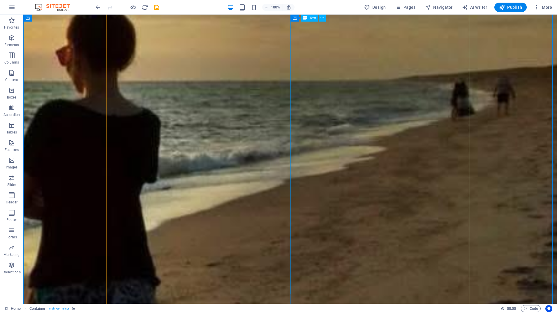
scroll to position [233, 0]
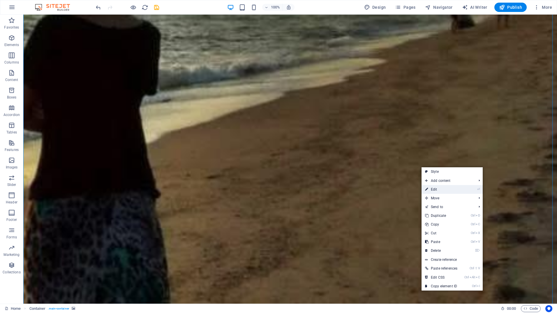
click at [437, 192] on link "⏎ Edit" at bounding box center [440, 189] width 39 height 9
select select "%"
select select "vh"
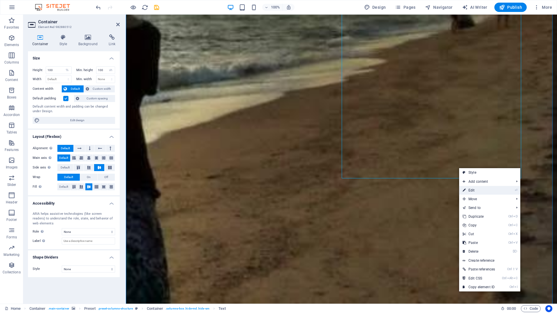
click at [472, 192] on link "⏎ Edit" at bounding box center [478, 190] width 39 height 9
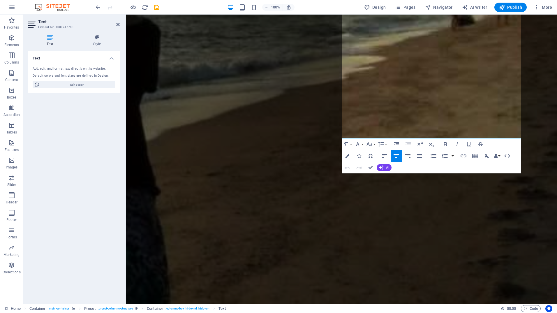
scroll to position [158, 0]
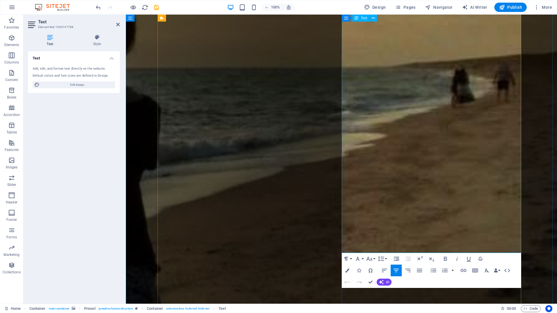
drag, startPoint x: 390, startPoint y: 85, endPoint x: 483, endPoint y: 242, distance: 182.7
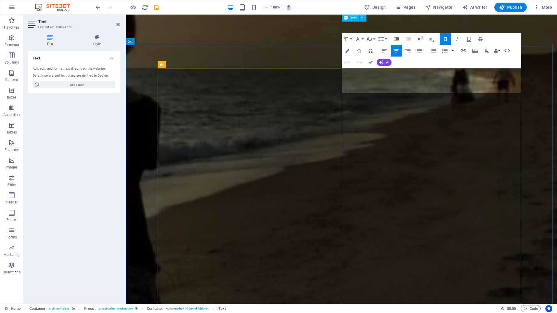
scroll to position [0, 0]
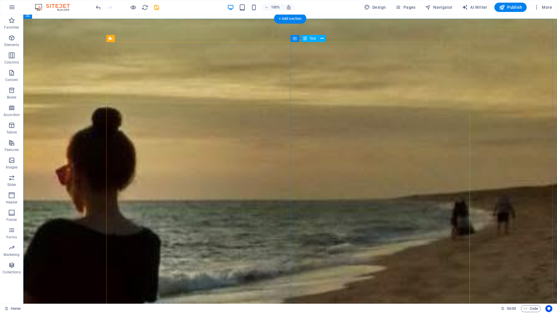
scroll to position [55, 0]
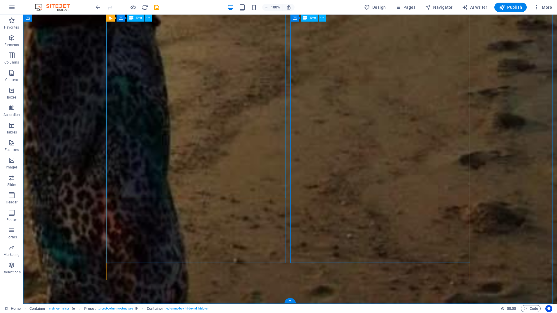
scroll to position [375, 0]
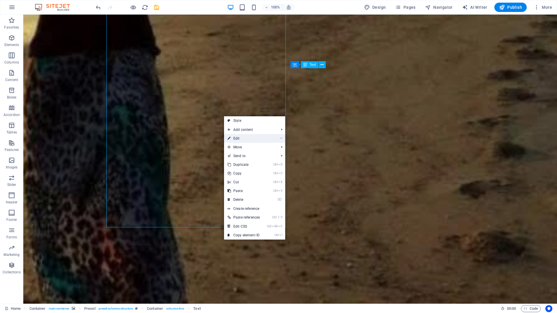
click at [241, 140] on link "⏎ Edit" at bounding box center [243, 138] width 39 height 9
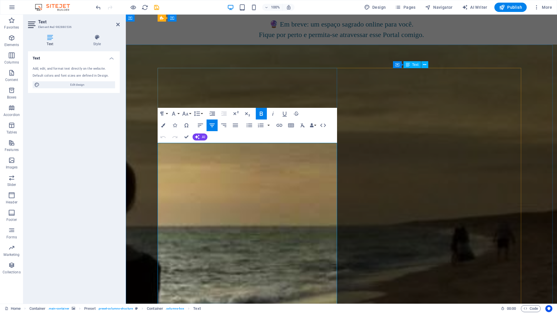
scroll to position [0, 0]
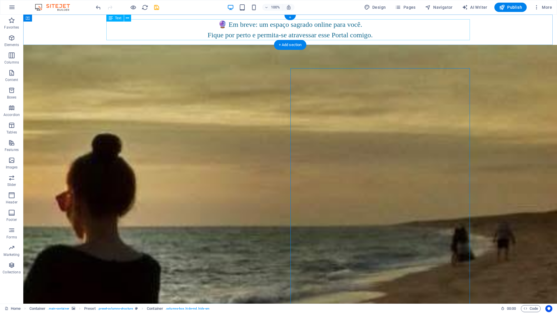
click at [389, 34] on div "🔮 Em breve: um espaço sagrado online para você. Fique por perto e permita-se at…" at bounding box center [289, 29] width 363 height 21
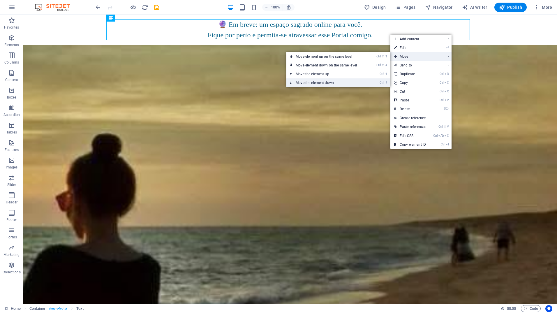
click at [331, 83] on link "Ctrl ⬇ Move the element down" at bounding box center [327, 82] width 82 height 9
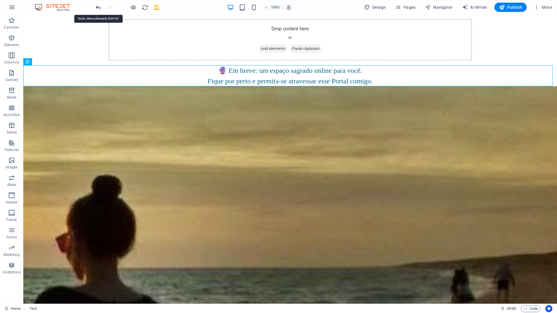
click at [99, 8] on icon "undo" at bounding box center [98, 7] width 7 height 7
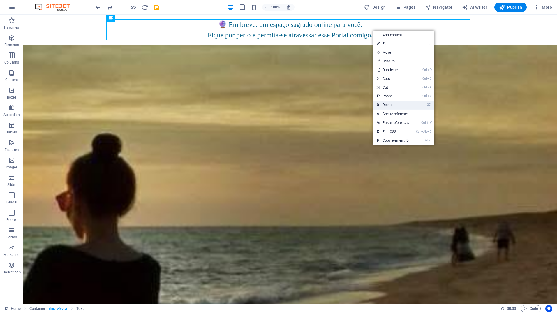
click at [390, 105] on link "⌦ Delete" at bounding box center [392, 104] width 39 height 9
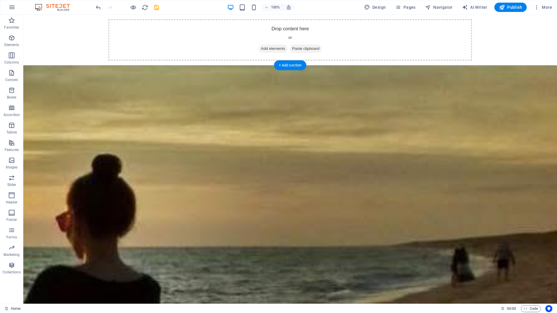
click at [56, 19] on button at bounding box center [53, 18] width 7 height 7
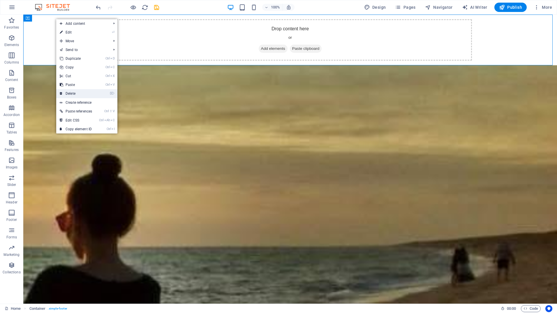
click at [77, 93] on link "⌦ Delete" at bounding box center [75, 93] width 39 height 9
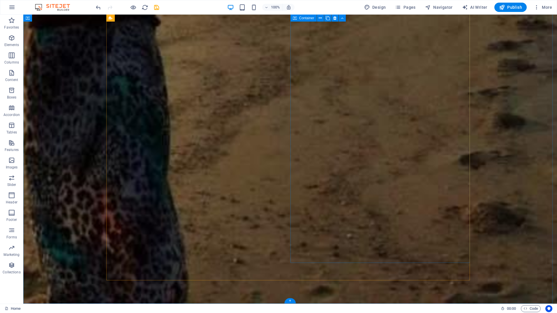
scroll to position [345, 0]
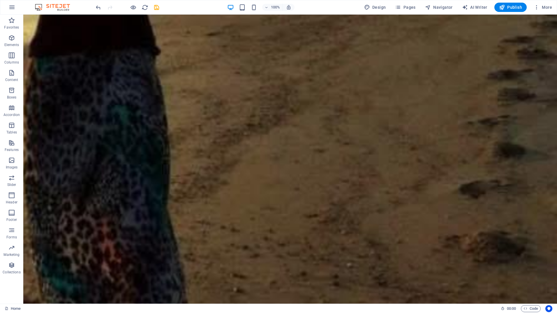
click at [84, 128] on figure at bounding box center [289, 0] width 533 height 663
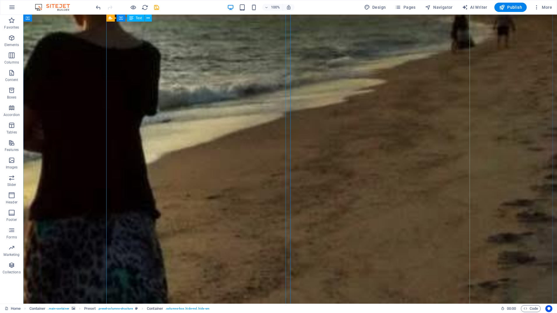
scroll to position [200, 0]
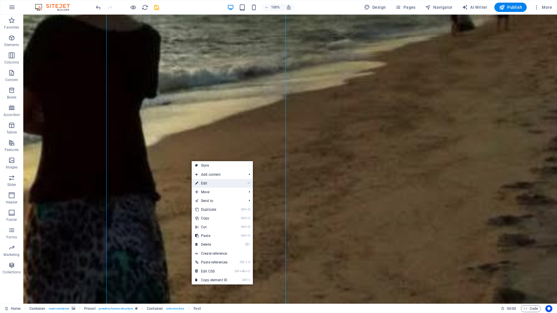
click at [207, 185] on link "⏎ Edit" at bounding box center [211, 183] width 39 height 9
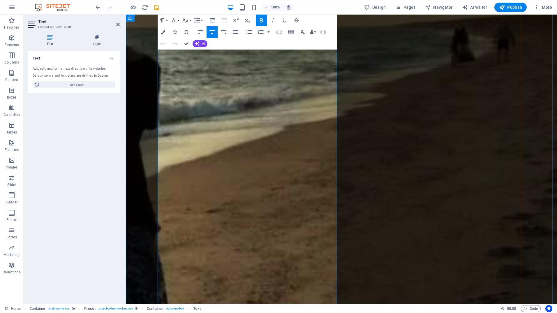
scroll to position [175, 0]
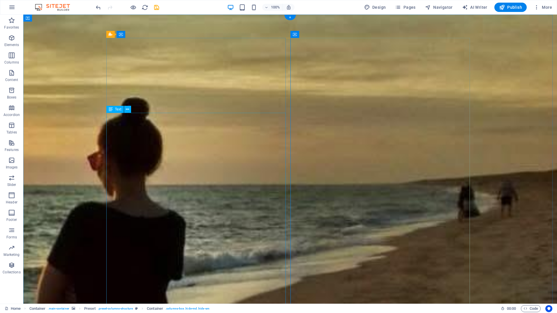
scroll to position [116, 0]
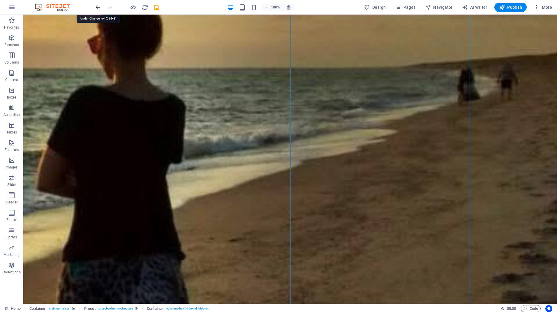
click at [99, 8] on icon "undo" at bounding box center [98, 7] width 7 height 7
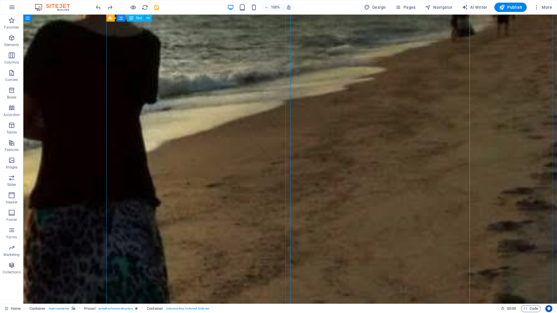
scroll to position [204, 0]
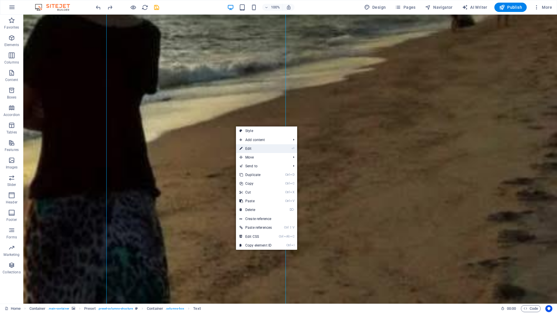
click at [255, 150] on link "⏎ Edit" at bounding box center [255, 148] width 39 height 9
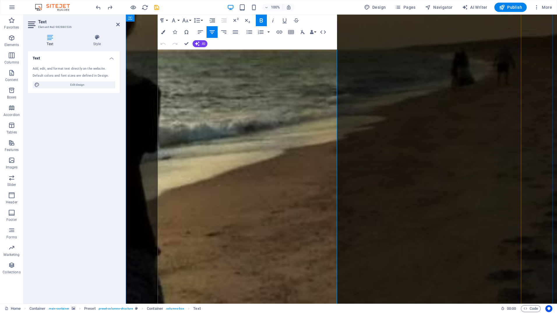
scroll to position [146, 0]
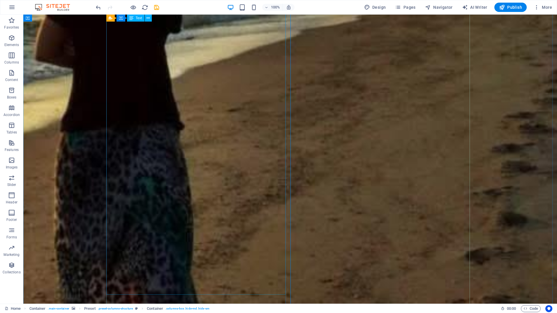
scroll to position [233, 0]
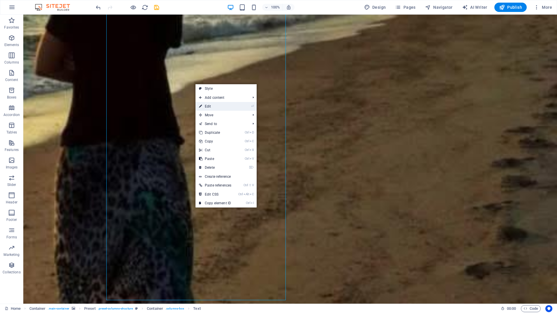
click at [208, 107] on link "⏎ Edit" at bounding box center [214, 106] width 39 height 9
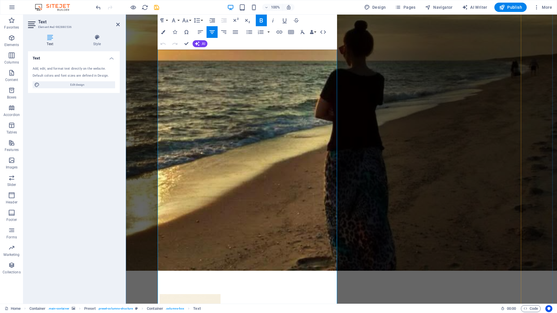
scroll to position [87, 0]
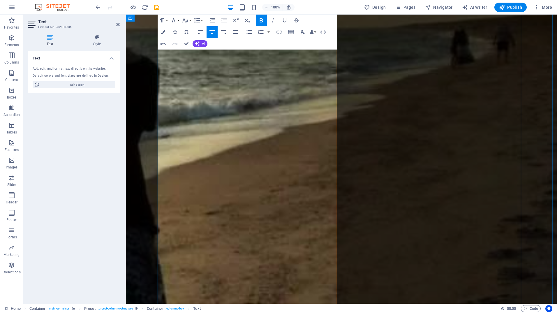
scroll to position [175, 0]
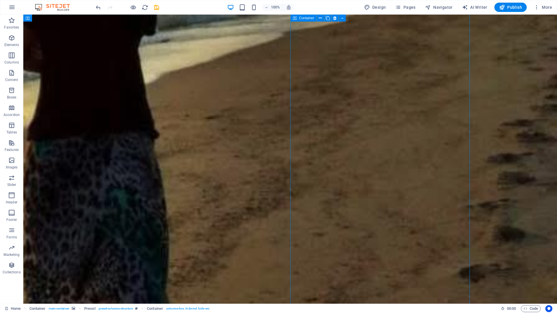
scroll to position [376, 0]
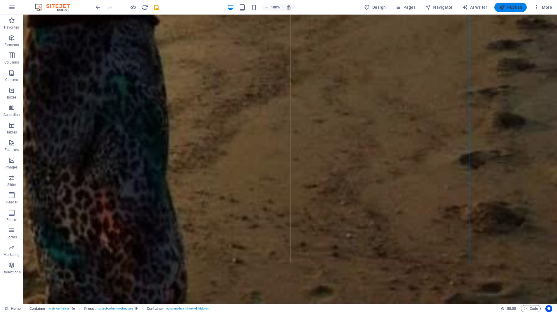
click at [515, 9] on span "Publish" at bounding box center [510, 7] width 23 height 6
